Goal: Find specific page/section: Find specific page/section

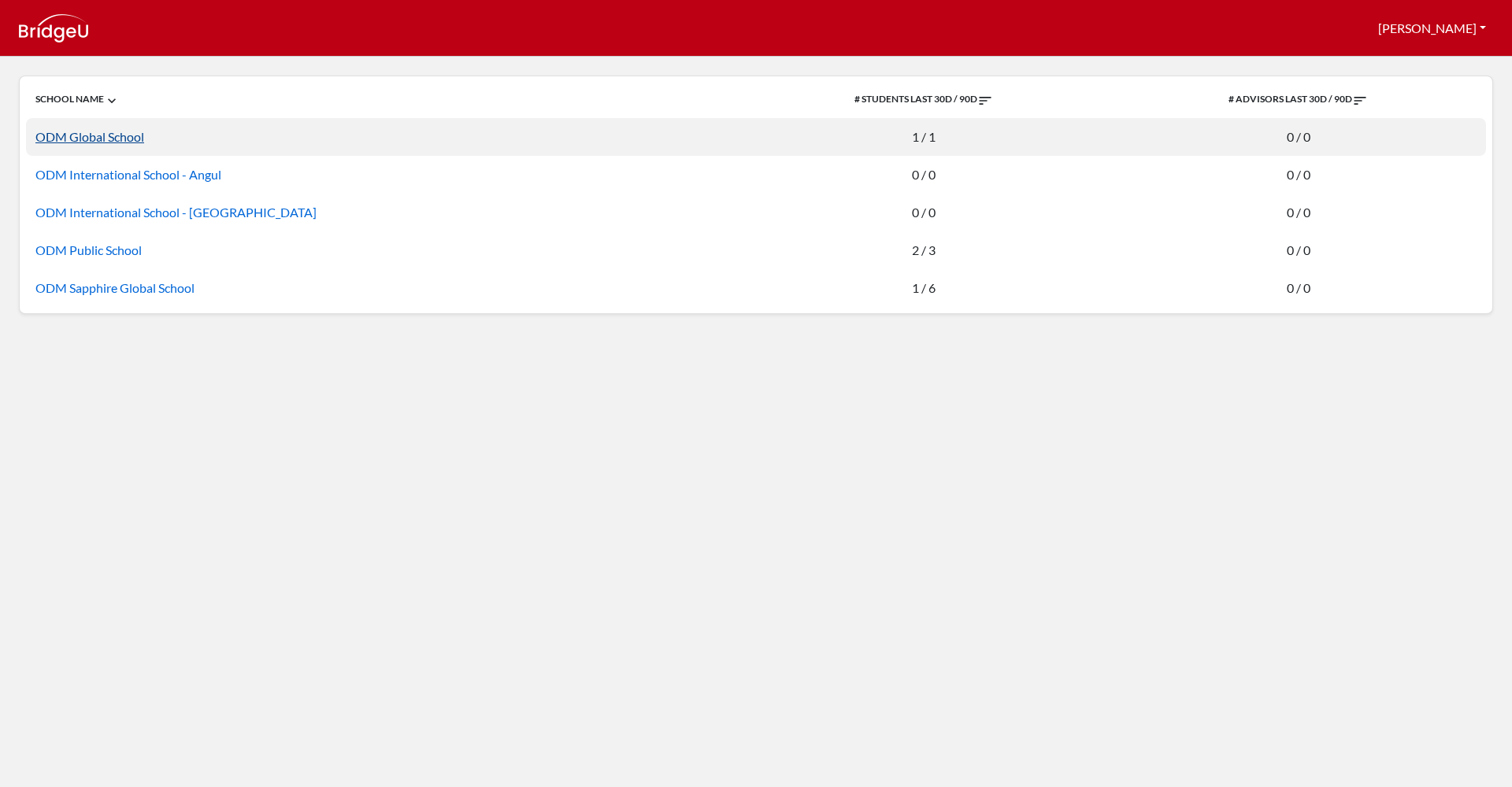
click at [87, 136] on link "ODM Global School" at bounding box center [89, 137] width 108 height 15
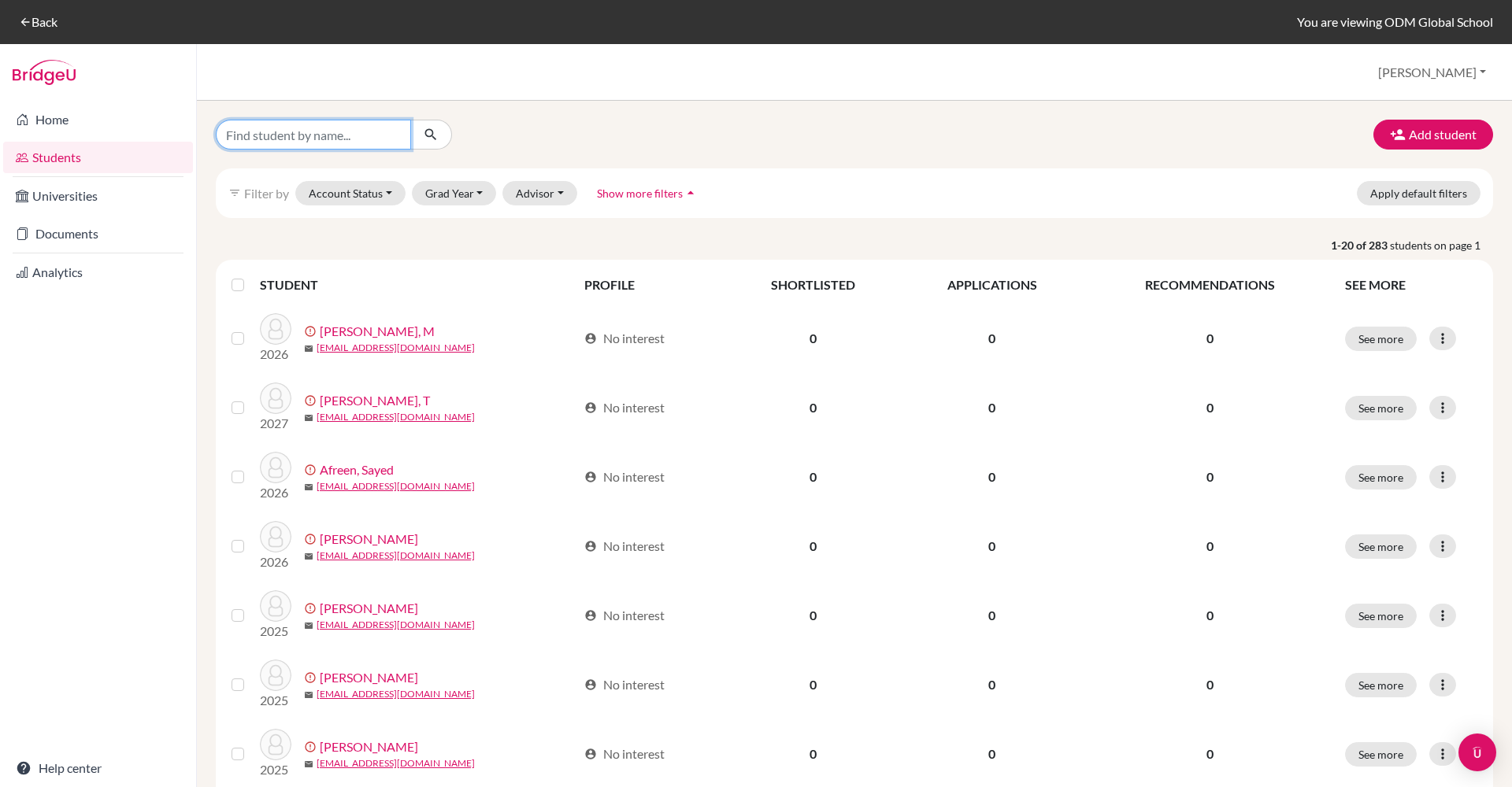
click at [306, 132] on input "Find student by name..." at bounding box center [313, 135] width 196 height 30
type input "[PERSON_NAME]"
click at [431, 134] on button "submit" at bounding box center [432, 135] width 42 height 30
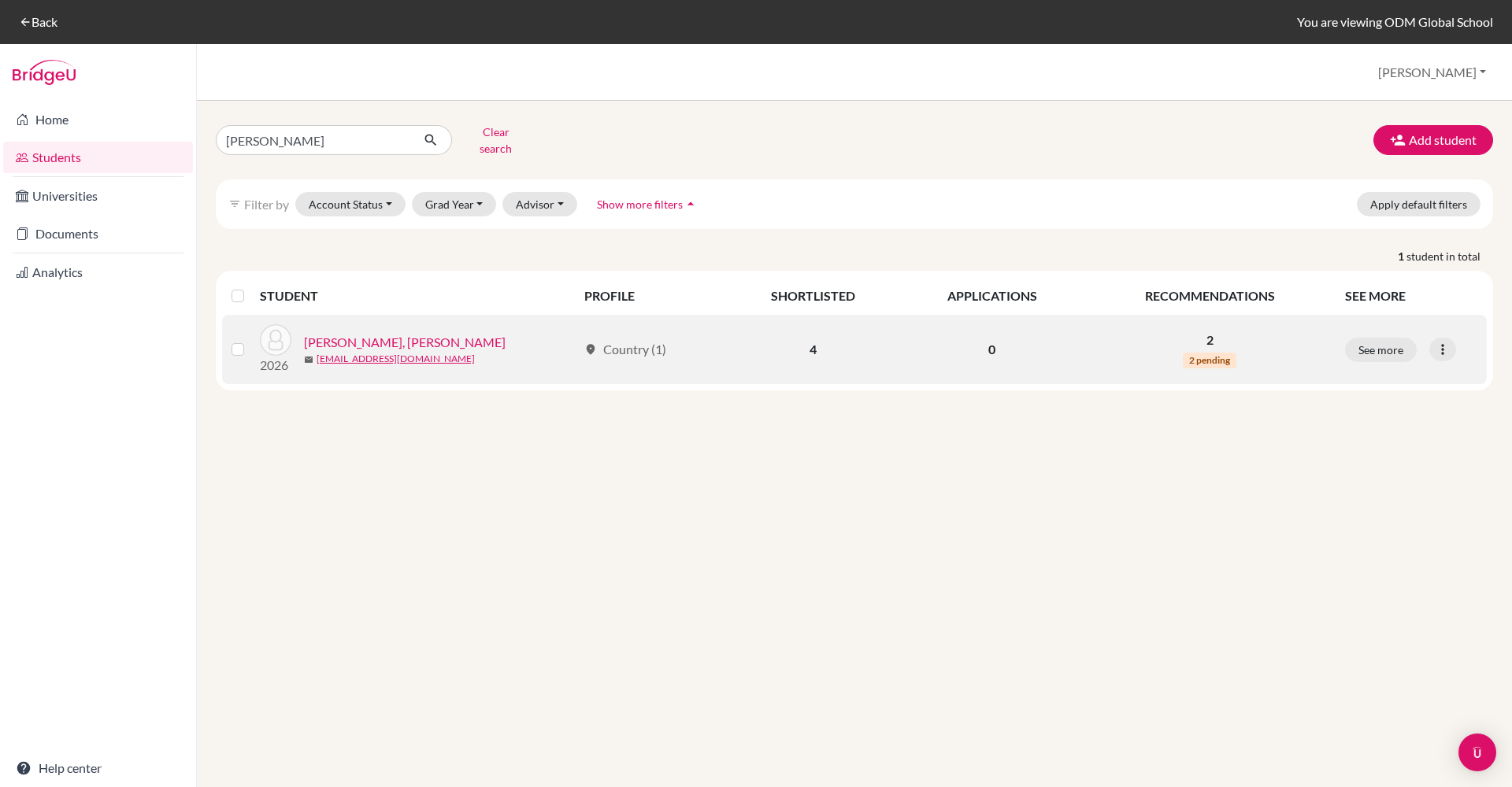
click at [363, 336] on link "[PERSON_NAME], [PERSON_NAME]" at bounding box center [405, 342] width 201 height 19
